Goal: Task Accomplishment & Management: Use online tool/utility

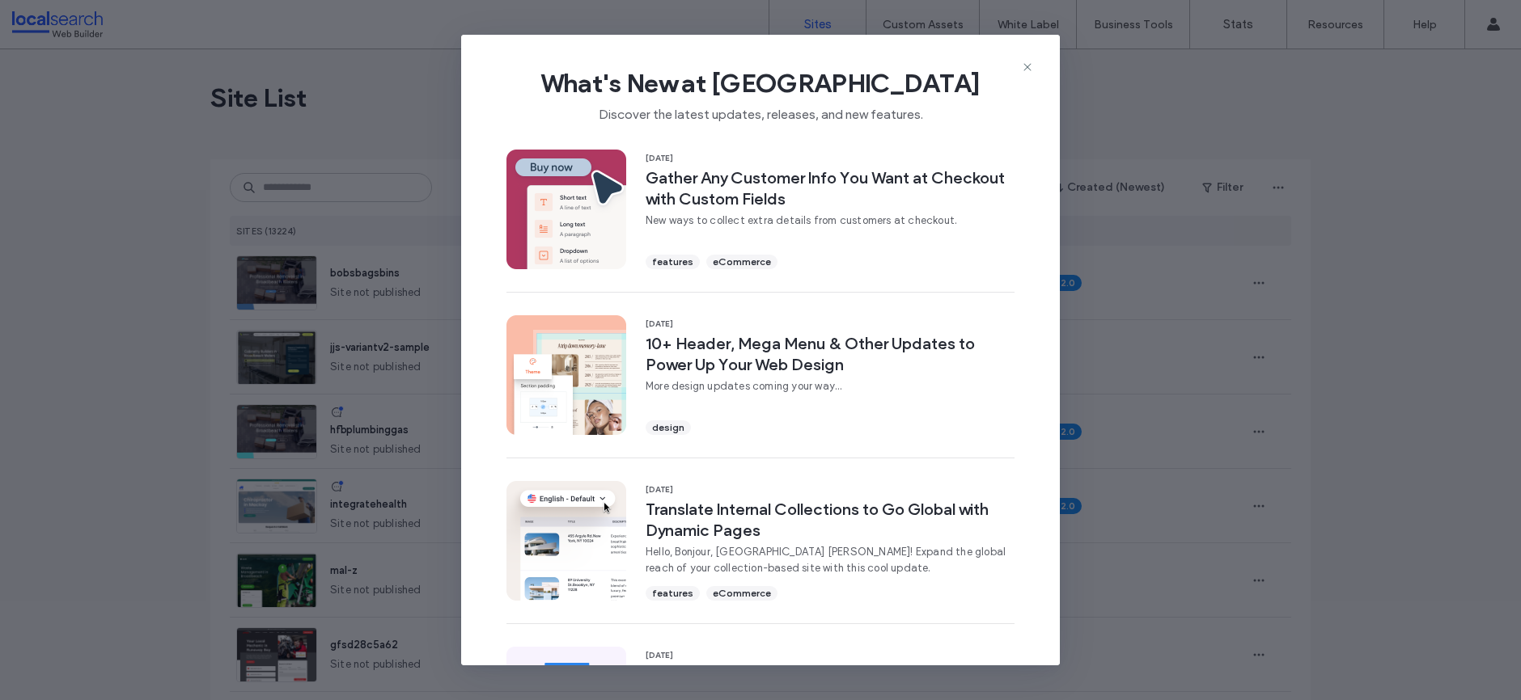
click at [353, 48] on div "What's New at Duda Discover the latest updates, releases, and new features. 11 …" at bounding box center [760, 350] width 1521 height 700
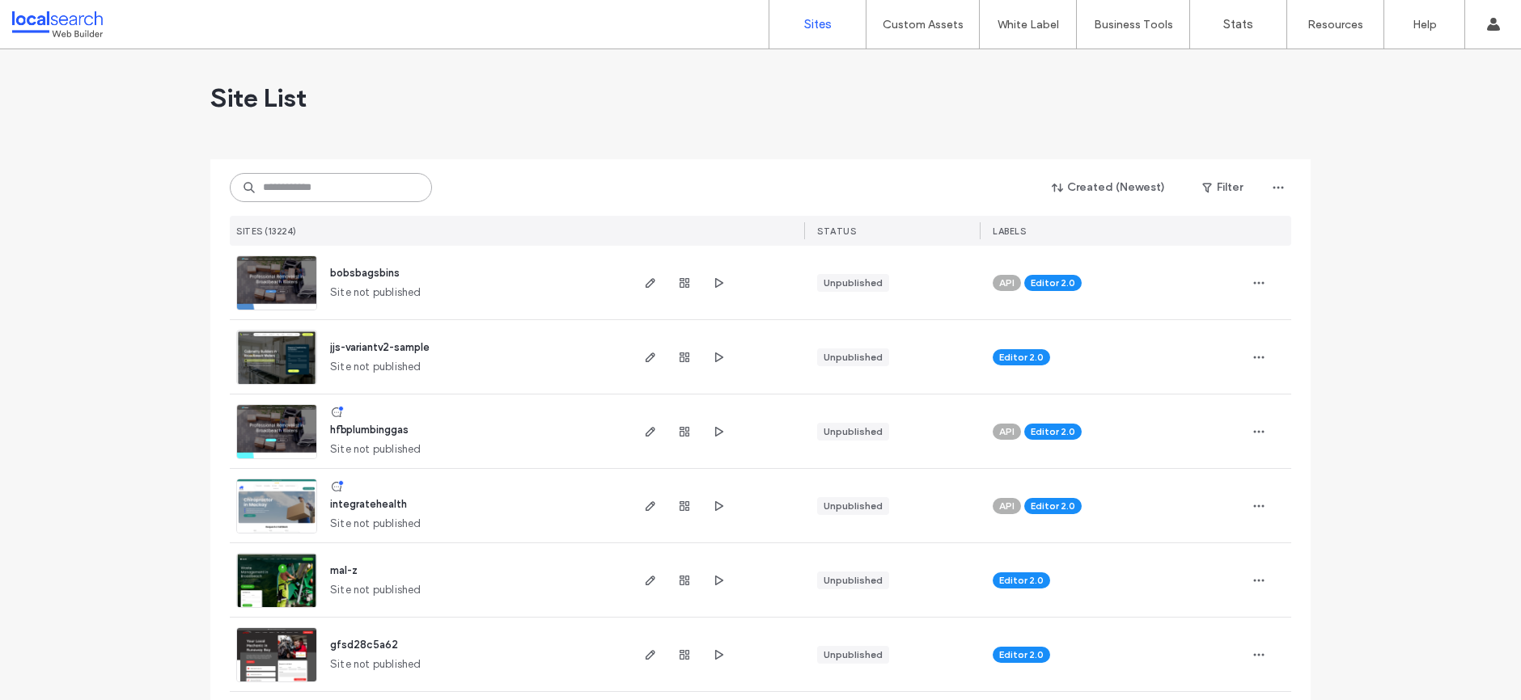
click at [353, 195] on input at bounding box center [331, 187] width 202 height 29
paste input "********"
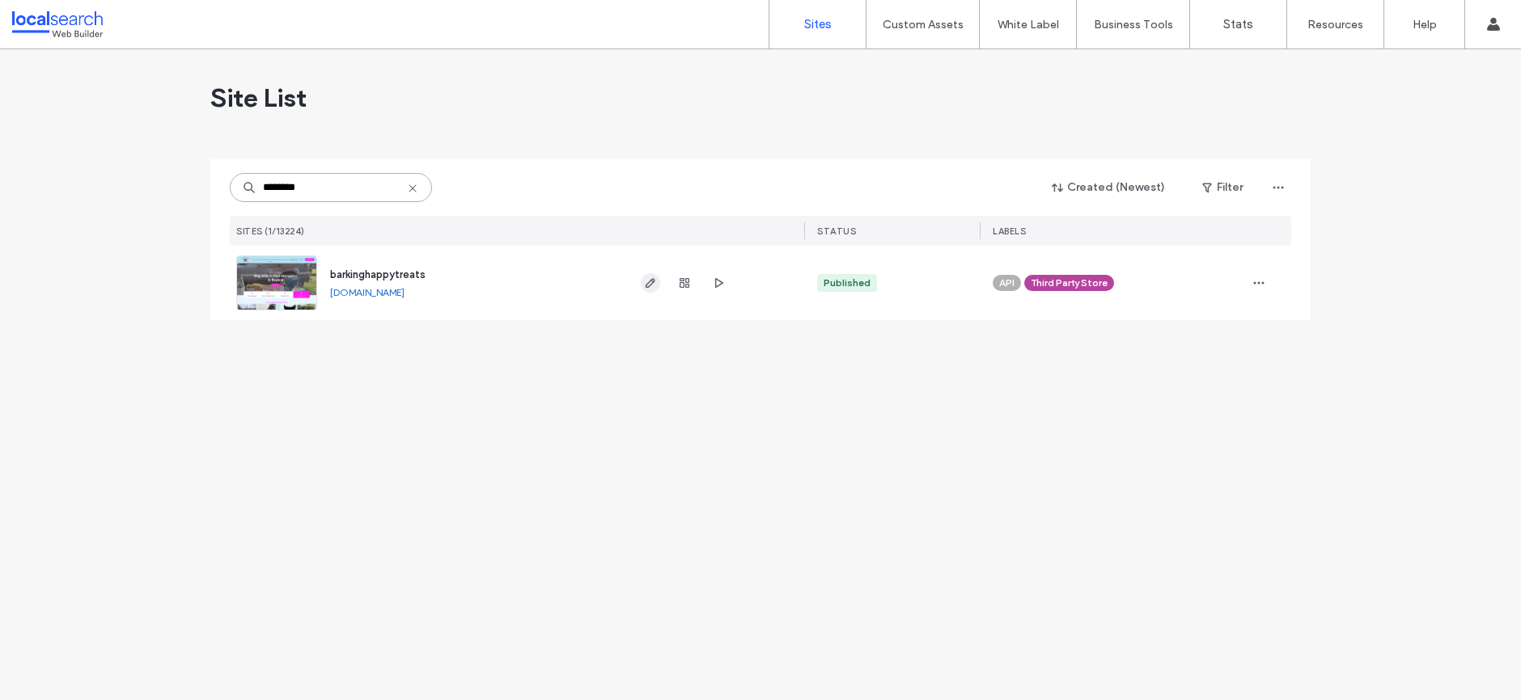
type input "********"
click at [653, 279] on use "button" at bounding box center [650, 283] width 10 height 10
click at [650, 281] on icon "button" at bounding box center [650, 283] width 13 height 13
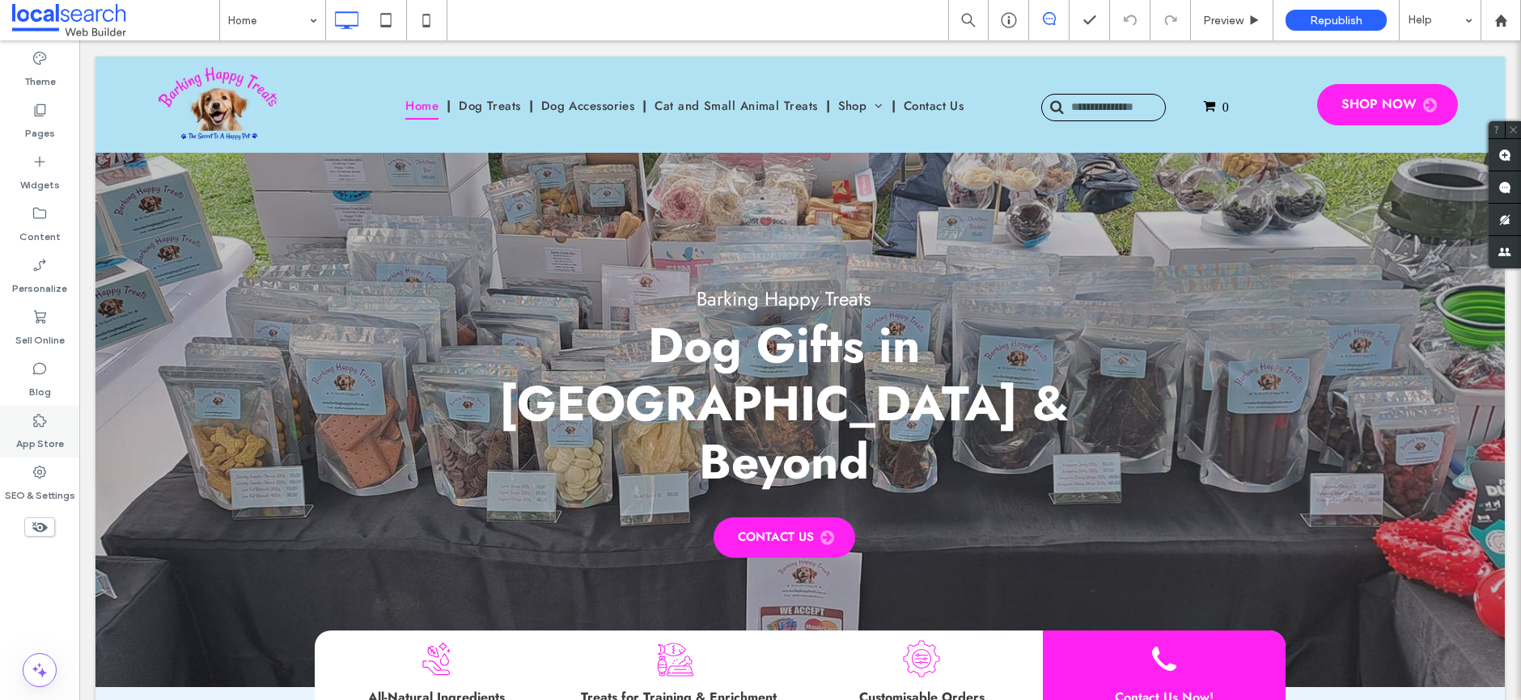
click at [34, 424] on icon at bounding box center [40, 420] width 16 height 16
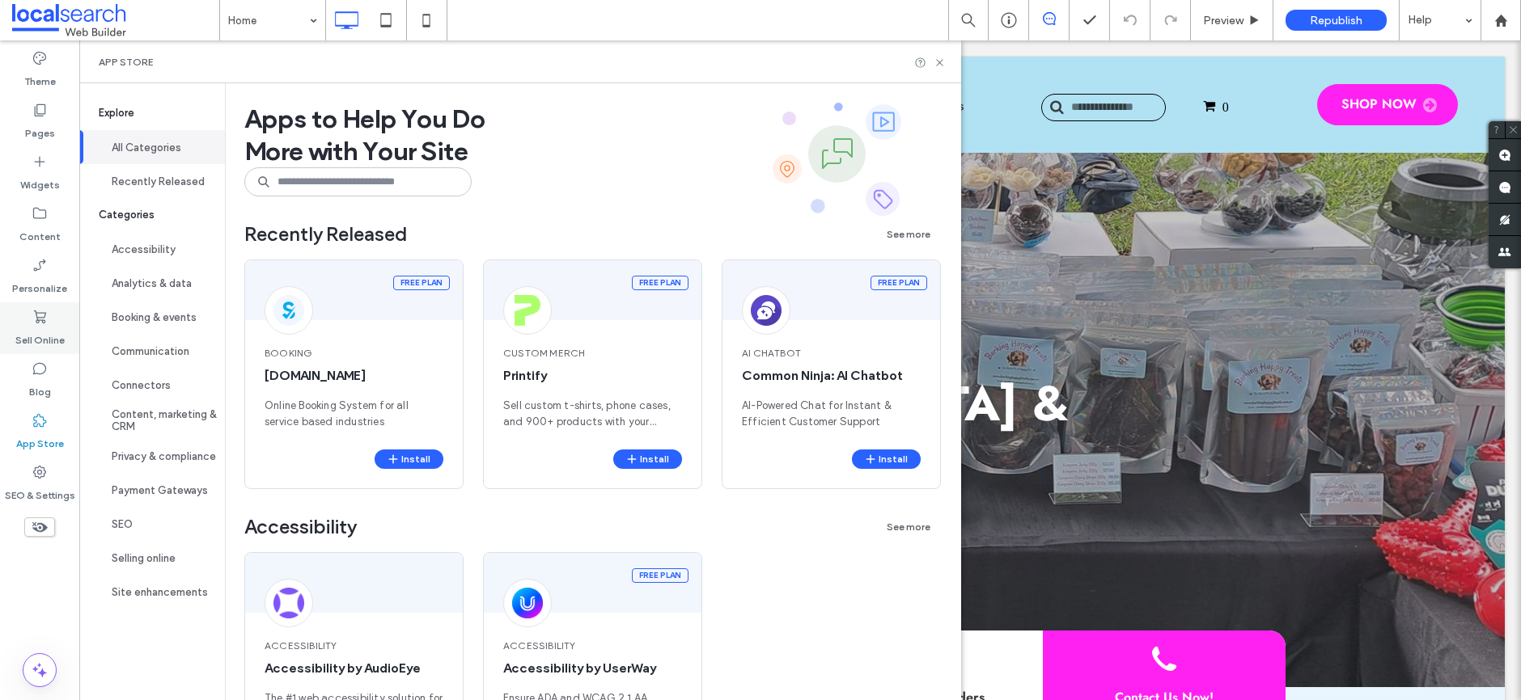
click at [60, 327] on label "Sell Online" at bounding box center [39, 336] width 49 height 23
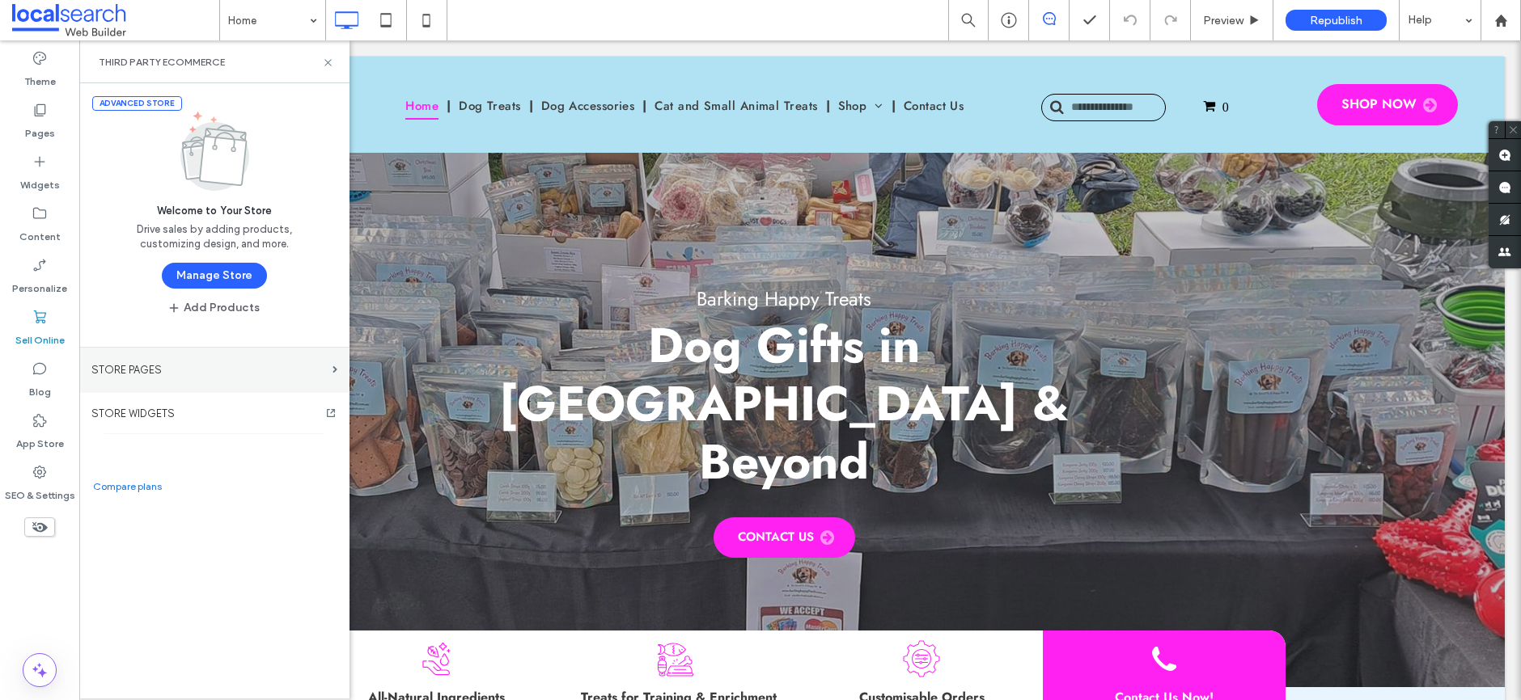
click at [238, 380] on label "STORE PAGES" at bounding box center [208, 370] width 235 height 28
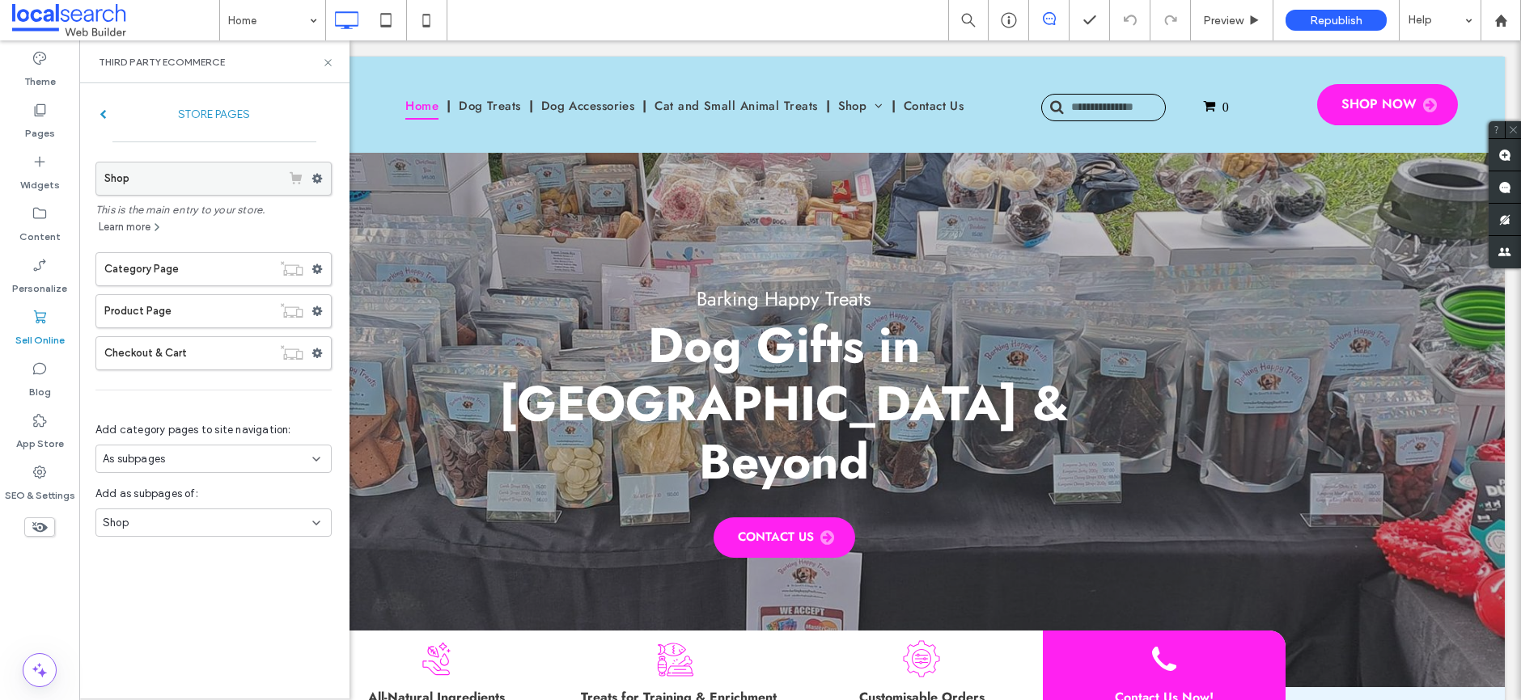
click at [162, 173] on label "Shop" at bounding box center [192, 179] width 176 height 32
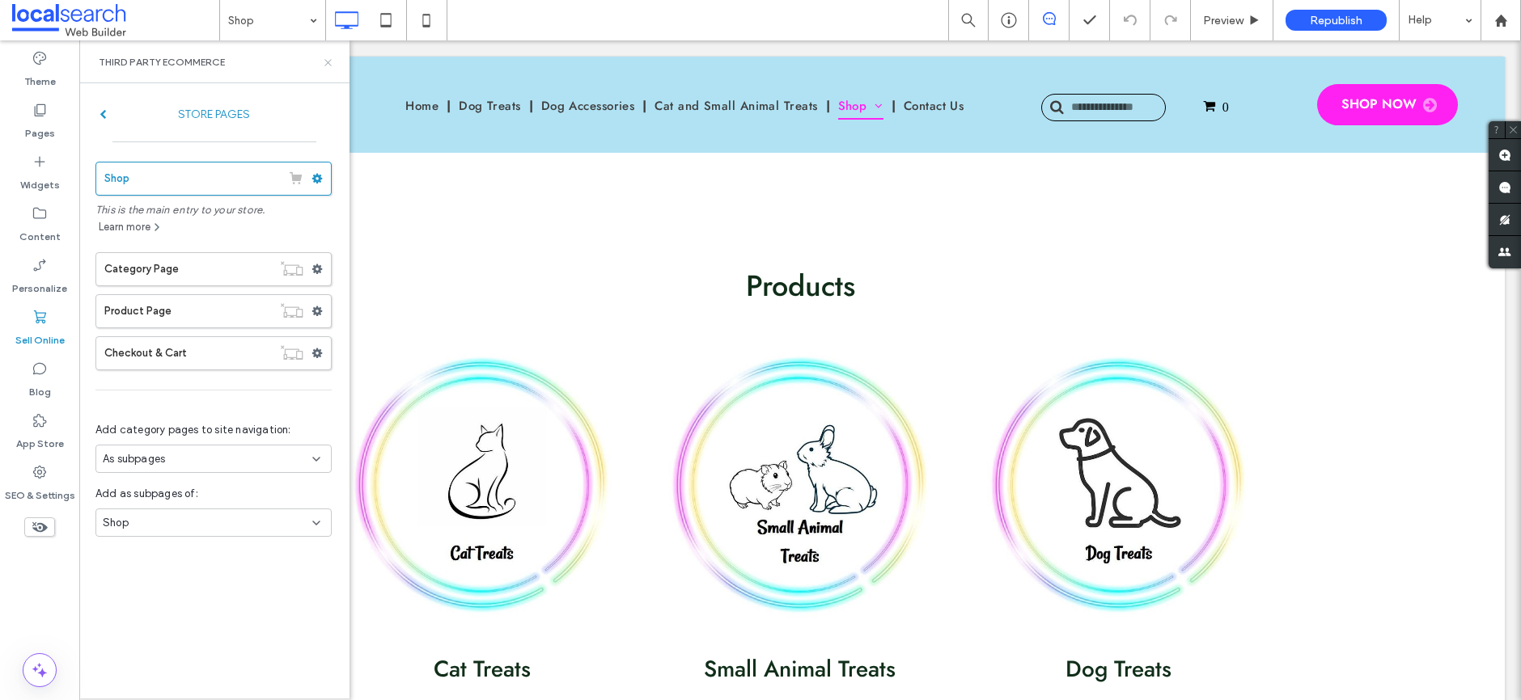
click at [324, 59] on icon at bounding box center [328, 63] width 12 height 12
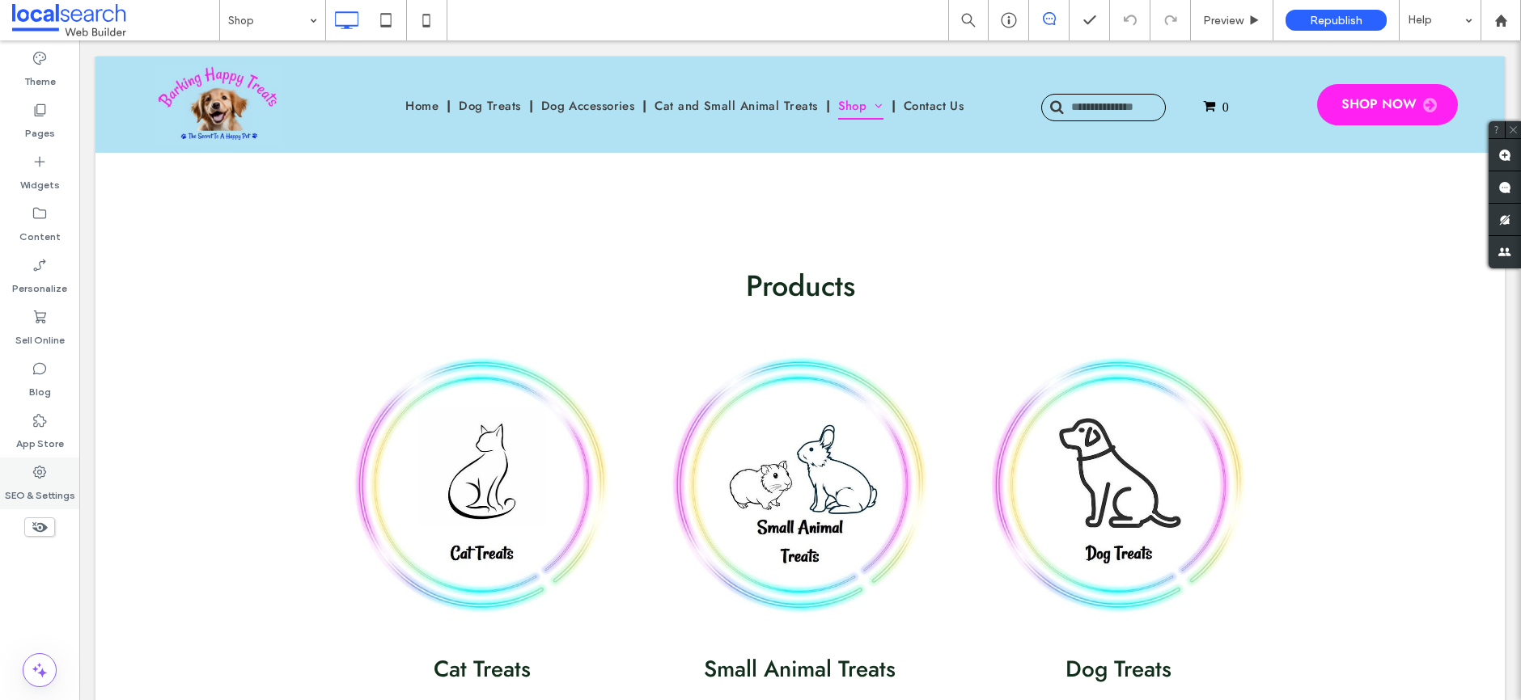
click at [45, 474] on icon at bounding box center [40, 472] width 16 height 16
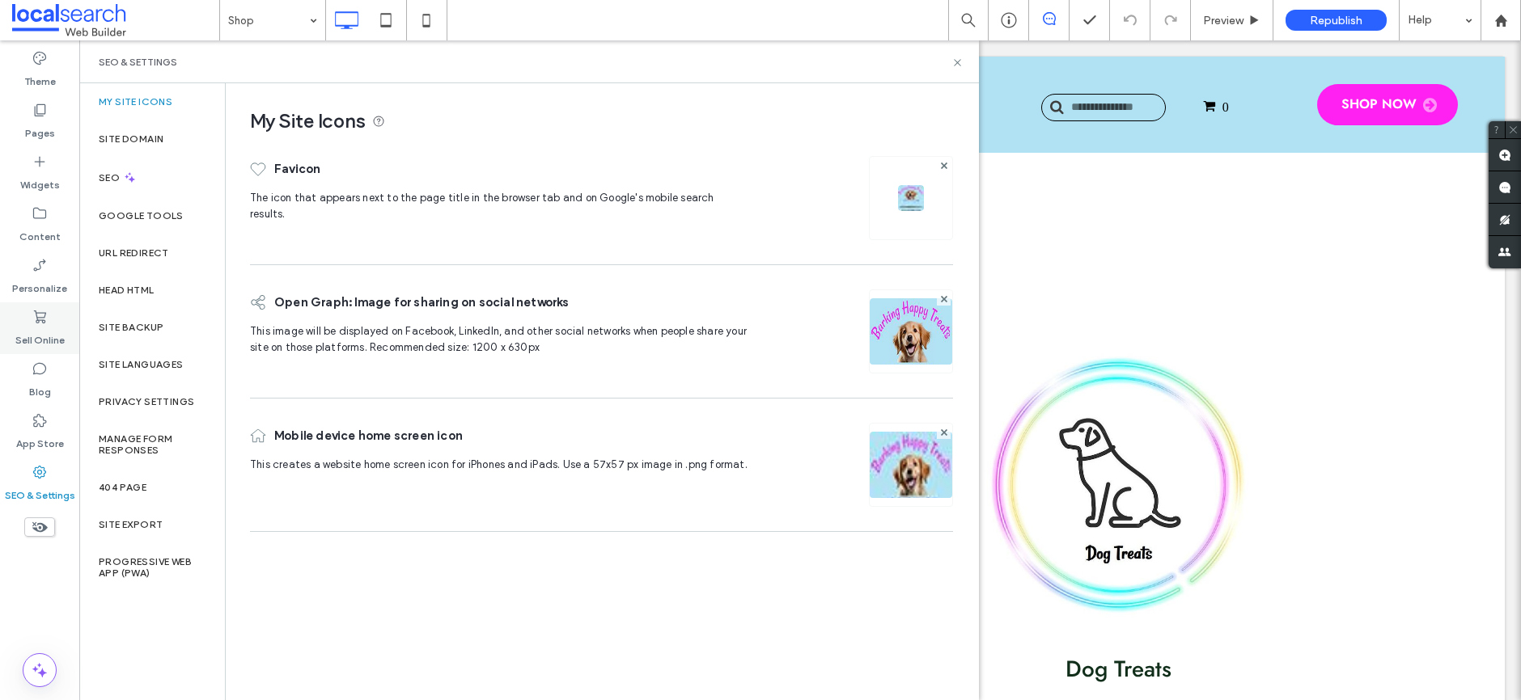
click at [49, 346] on label "Sell Online" at bounding box center [39, 336] width 49 height 23
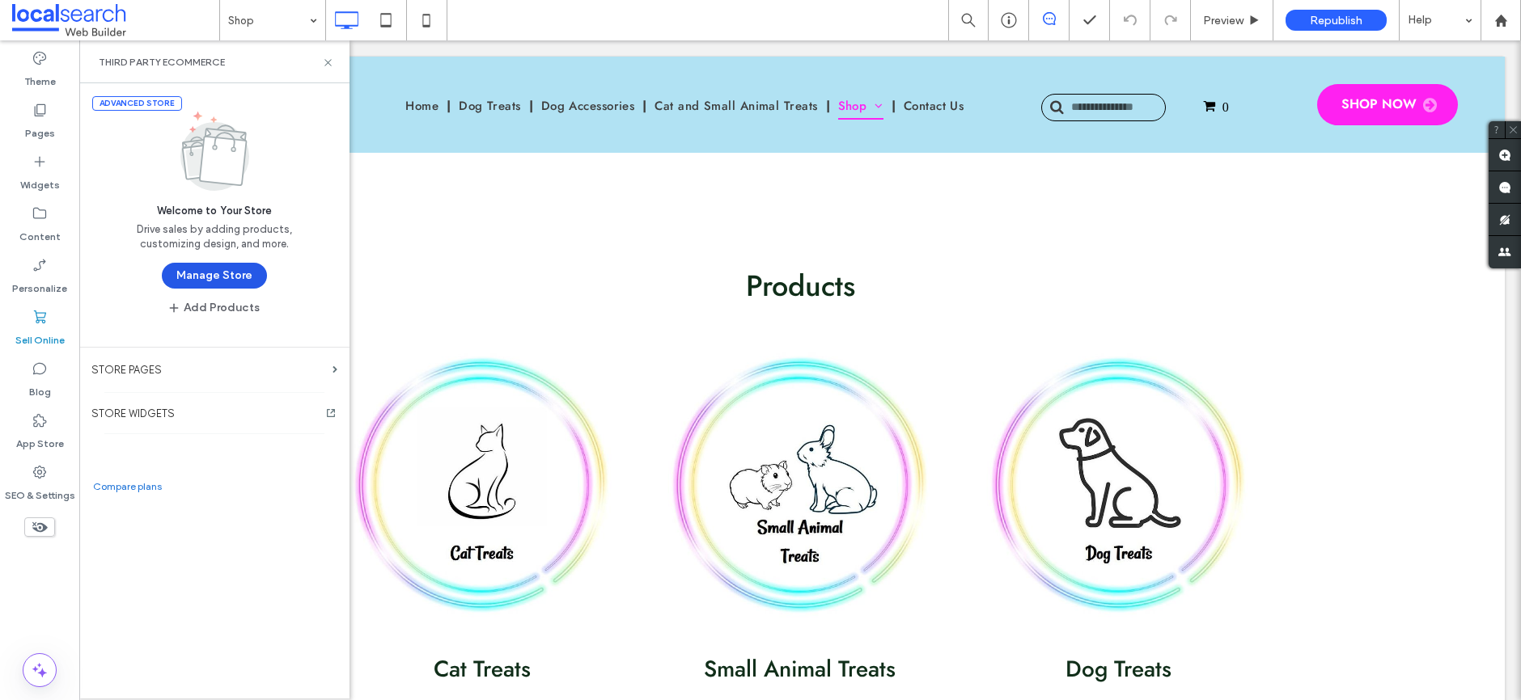
click at [239, 273] on button "Manage Store" at bounding box center [214, 276] width 105 height 26
